Goal: Task Accomplishment & Management: Manage account settings

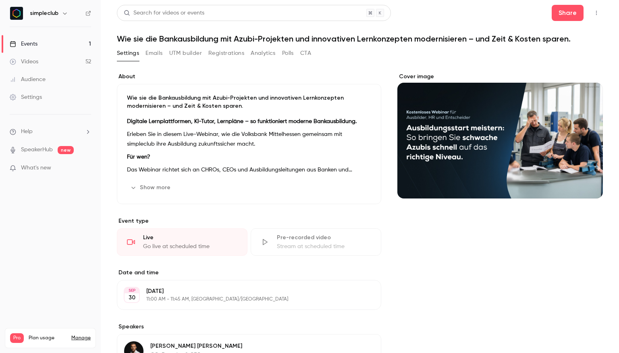
click at [590, 183] on button "Cover image" at bounding box center [589, 184] width 16 height 16
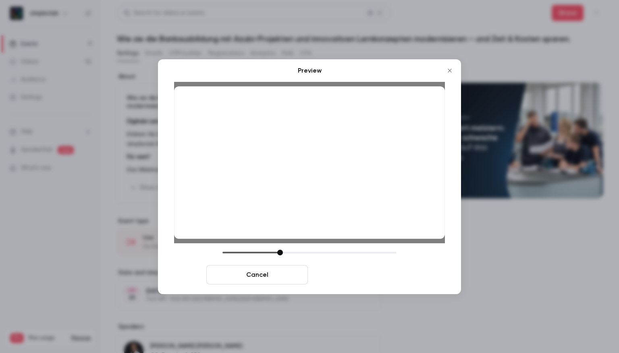
click at [358, 279] on button "Save cover" at bounding box center [362, 274] width 102 height 19
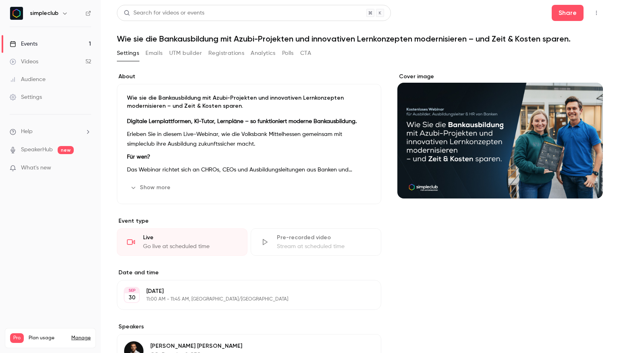
click at [148, 53] on button "Emails" at bounding box center [154, 53] width 17 height 13
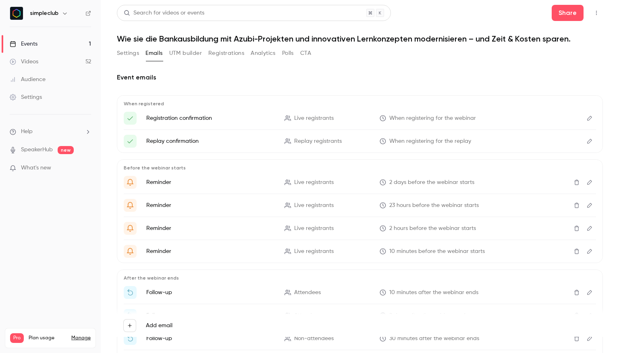
click at [192, 56] on button "UTM builder" at bounding box center [185, 53] width 33 height 13
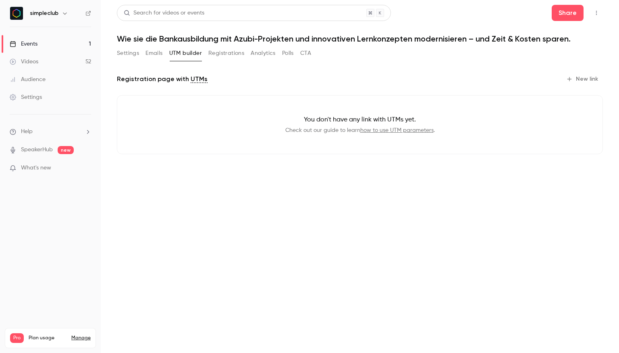
click at [231, 54] on button "Registrations" at bounding box center [226, 53] width 36 height 13
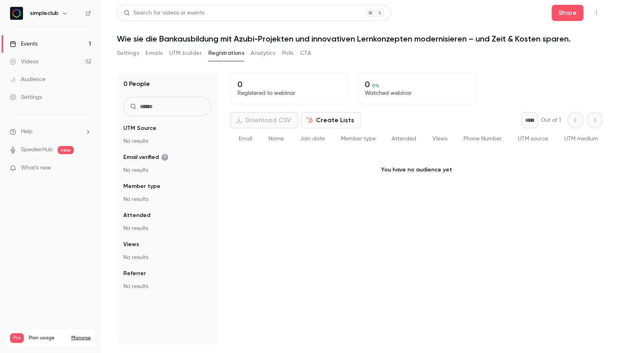
click at [181, 54] on button "UTM builder" at bounding box center [185, 53] width 33 height 13
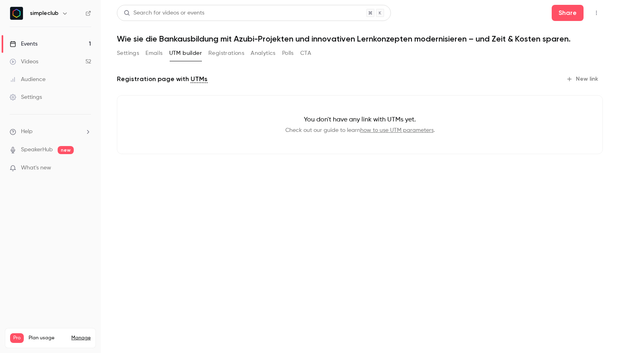
click at [161, 54] on button "Emails" at bounding box center [154, 53] width 17 height 13
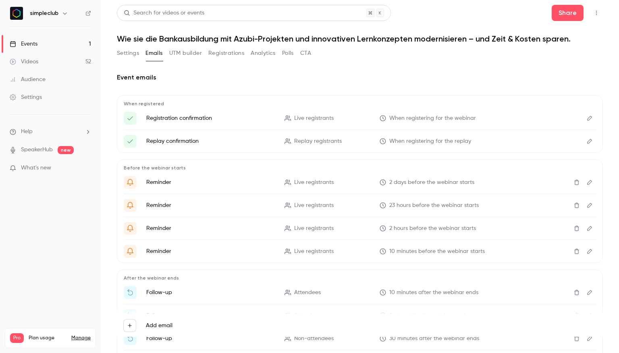
click at [123, 57] on button "Settings" at bounding box center [128, 53] width 22 height 13
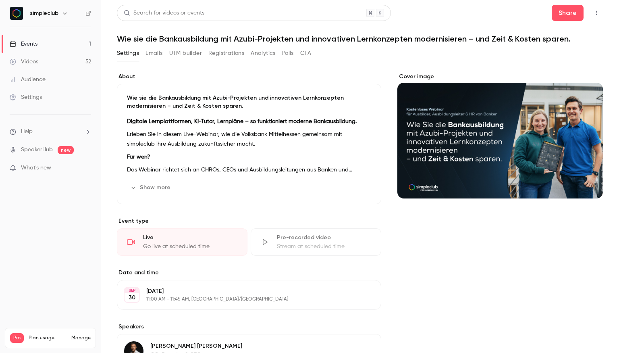
click at [167, 54] on div "Settings Emails UTM builder Registrations Analytics Polls CTA" at bounding box center [214, 53] width 194 height 13
click at [155, 53] on button "Emails" at bounding box center [154, 53] width 17 height 13
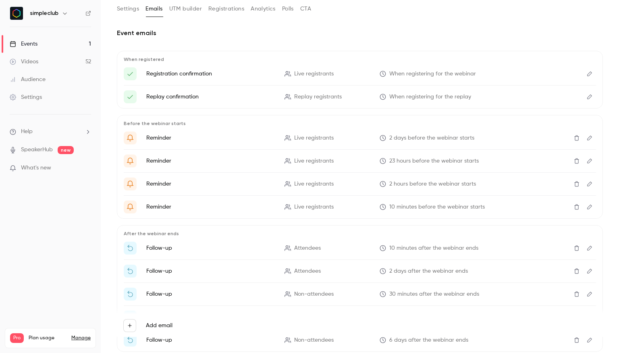
scroll to position [48, 0]
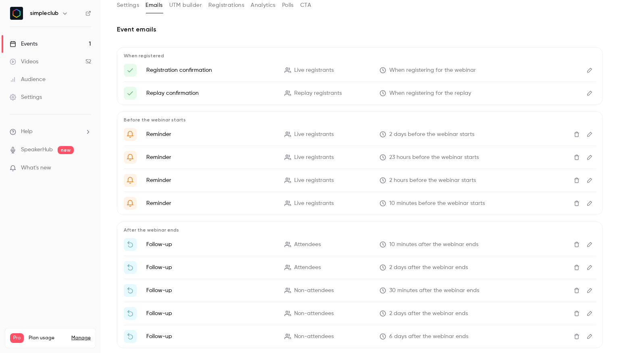
click at [588, 71] on icon "Edit" at bounding box center [590, 70] width 5 height 5
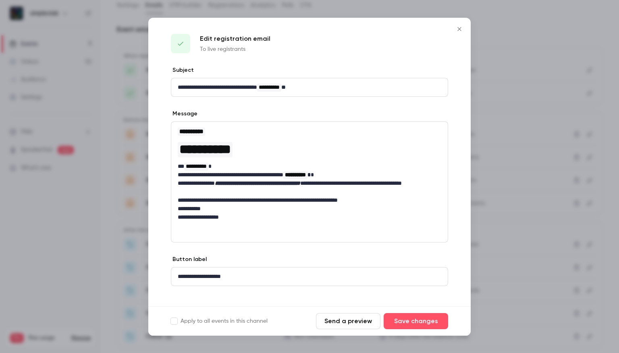
click at [529, 111] on div at bounding box center [309, 176] width 619 height 353
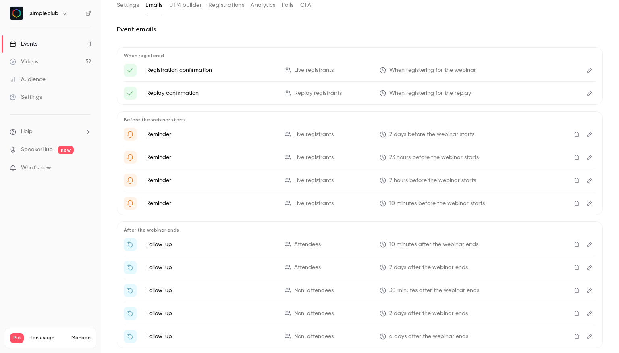
click at [588, 131] on button "Edit" at bounding box center [590, 134] width 13 height 13
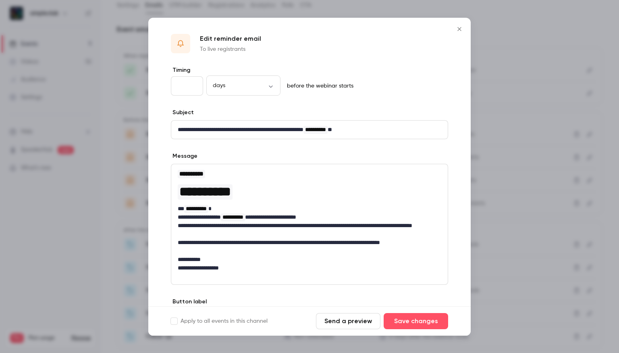
click at [523, 86] on div at bounding box center [309, 176] width 619 height 353
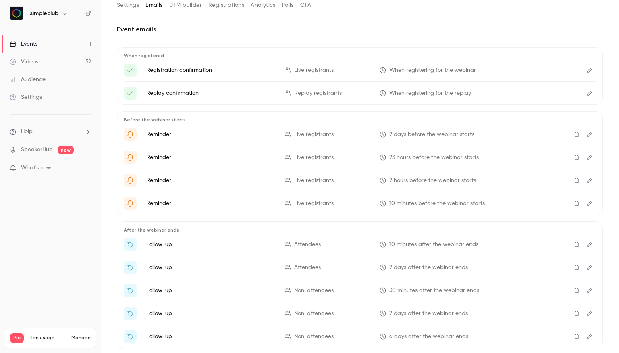
click at [574, 133] on icon "Delete" at bounding box center [577, 134] width 6 height 6
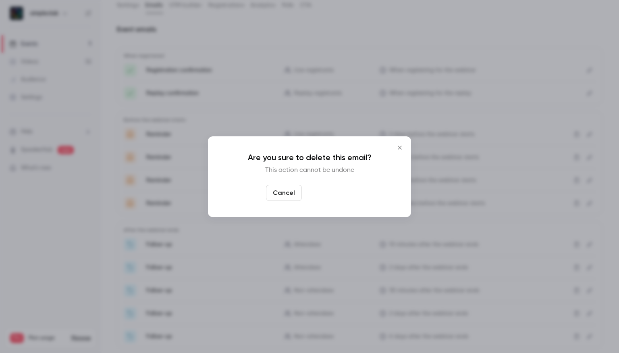
click at [327, 194] on button "Yes, delete" at bounding box center [329, 193] width 48 height 16
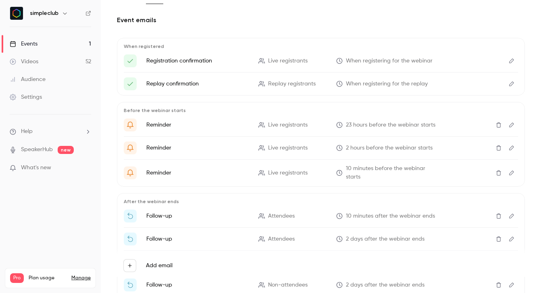
scroll to position [77, 0]
